Goal: Information Seeking & Learning: Understand process/instructions

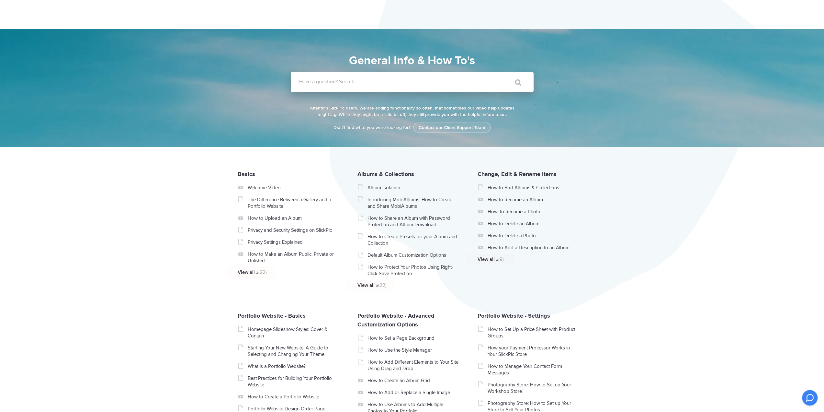
click at [396, 83] on label "Have a question? Search..." at bounding box center [420, 81] width 243 height 6
click at [396, 83] on input "Have a question? Search..." at bounding box center [399, 82] width 216 height 20
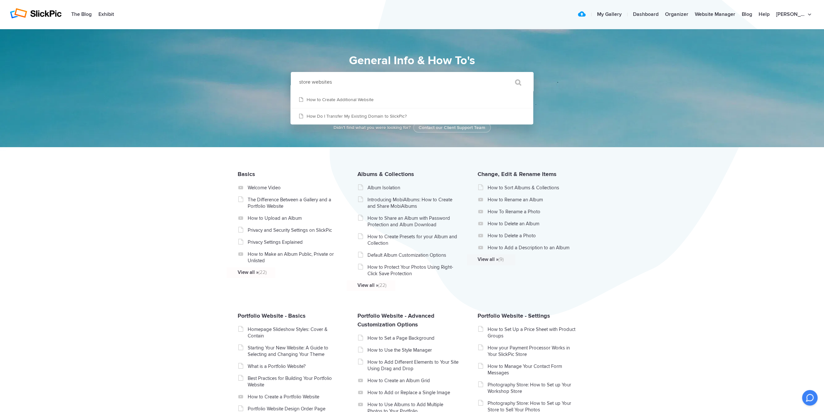
drag, startPoint x: 343, startPoint y: 82, endPoint x: 295, endPoint y: 80, distance: 47.4
click at [295, 80] on input "store websites" at bounding box center [399, 82] width 216 height 20
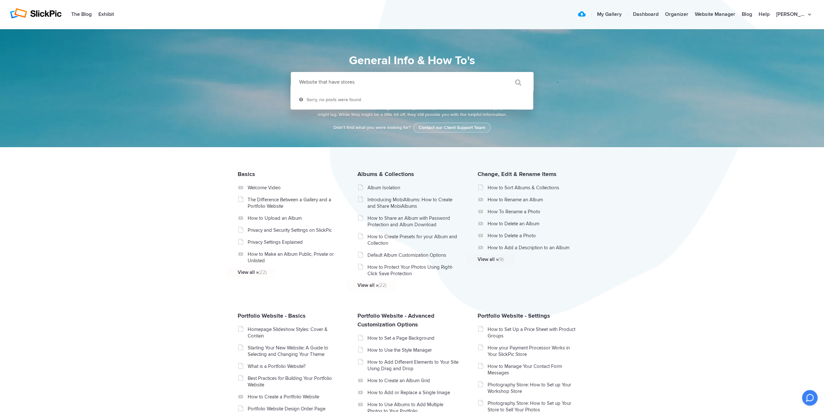
type input "Website that have stores"
click at [502, 75] on input "" at bounding box center [515, 83] width 27 height 16
click at [617, 16] on link "My Gallery" at bounding box center [609, 14] width 31 height 13
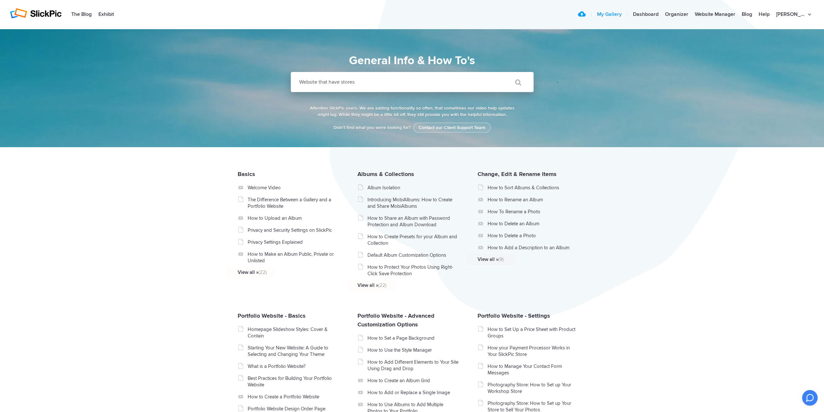
click at [617, 13] on link "My Gallery" at bounding box center [609, 14] width 31 height 13
click at [440, 80] on label "Have a question? Search..." at bounding box center [420, 81] width 243 height 6
click at [440, 80] on input "Have a question? Search..." at bounding box center [399, 82] width 216 height 20
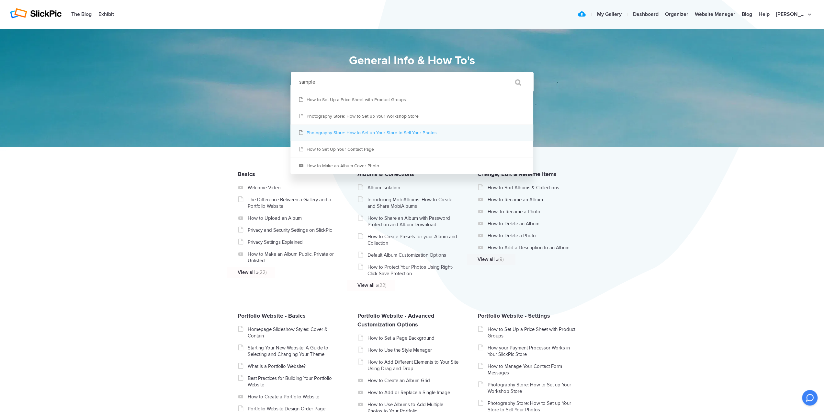
type input "sample"
click at [425, 134] on link "Photography Store: How to Set up Your Store to Sell Your Photos" at bounding box center [412, 133] width 243 height 16
